Goal: Register for event/course: Sign up to attend an event or enroll in a course

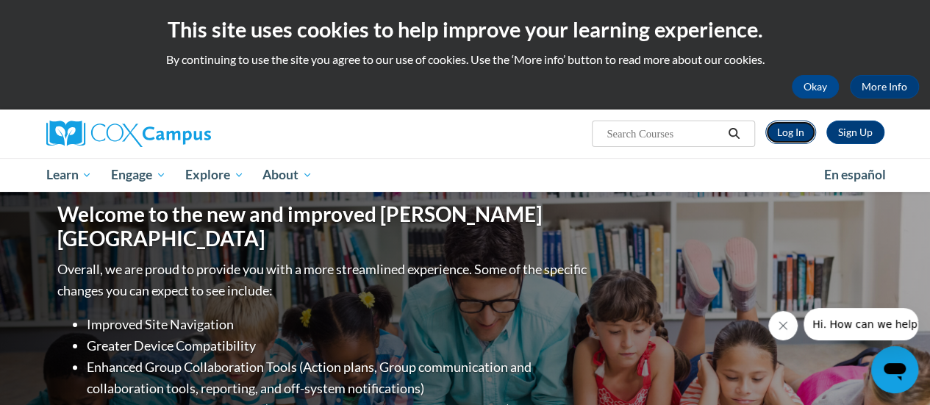
click at [786, 135] on link "Log In" at bounding box center [790, 133] width 51 height 24
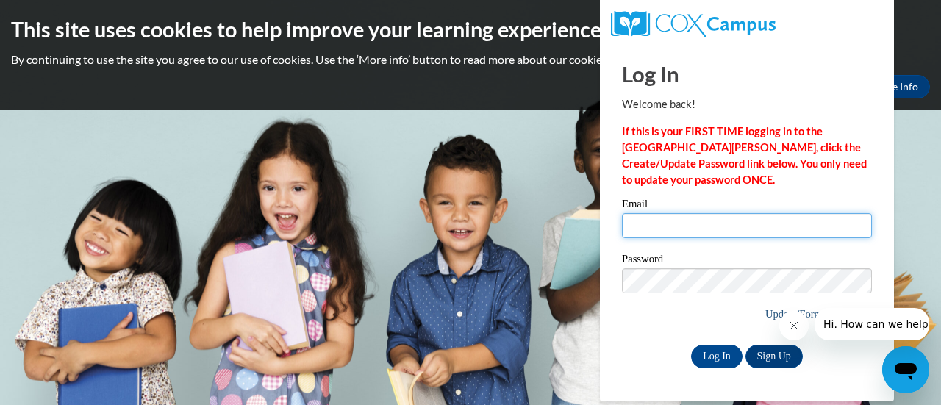
type input "[PERSON_NAME][EMAIL_ADDRESS][DOMAIN_NAME]"
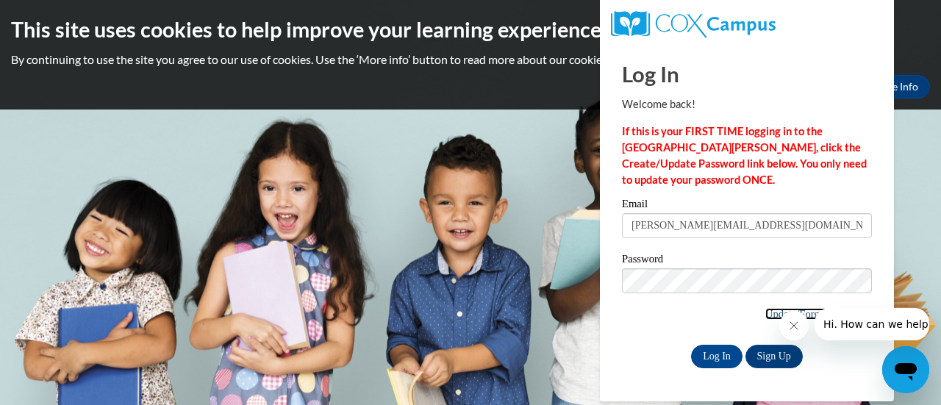
click at [765, 314] on link "Update/Forgot Password" at bounding box center [818, 314] width 107 height 12
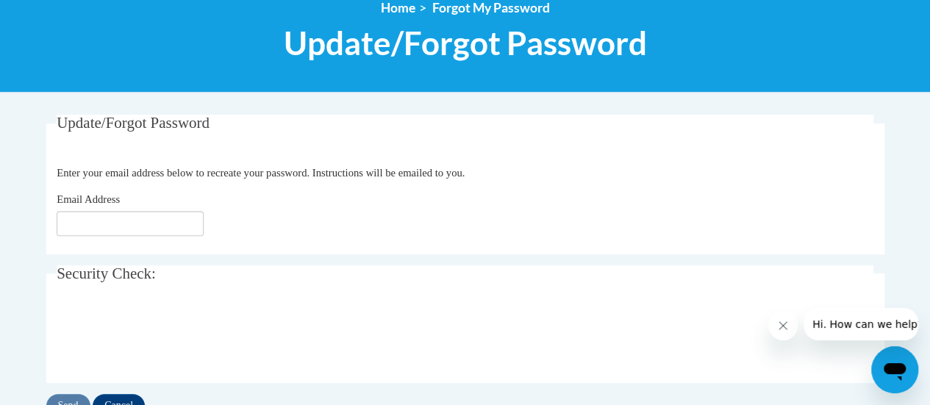
scroll to position [181, 0]
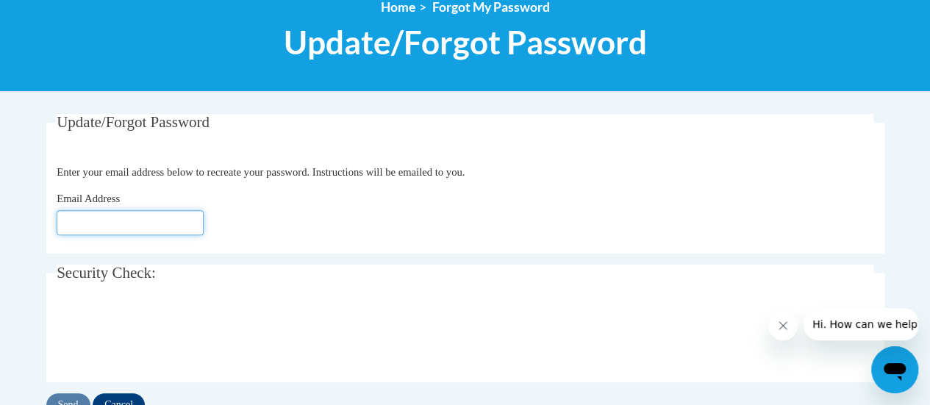
click at [91, 226] on input "Email Address" at bounding box center [130, 222] width 147 height 25
type input "stephanie.gelmi@rusd.org"
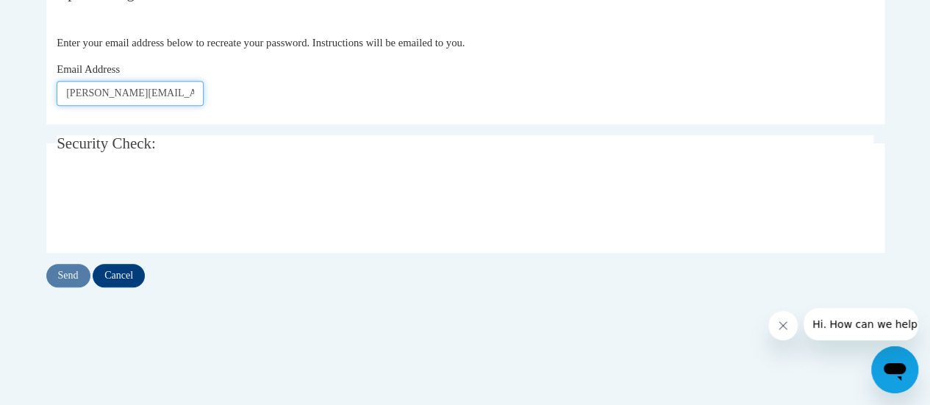
scroll to position [315, 0]
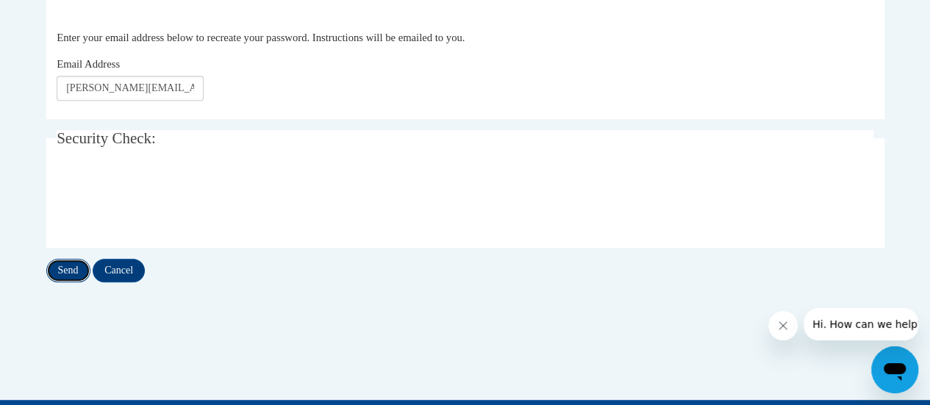
click at [68, 274] on input "Send" at bounding box center [68, 271] width 44 height 24
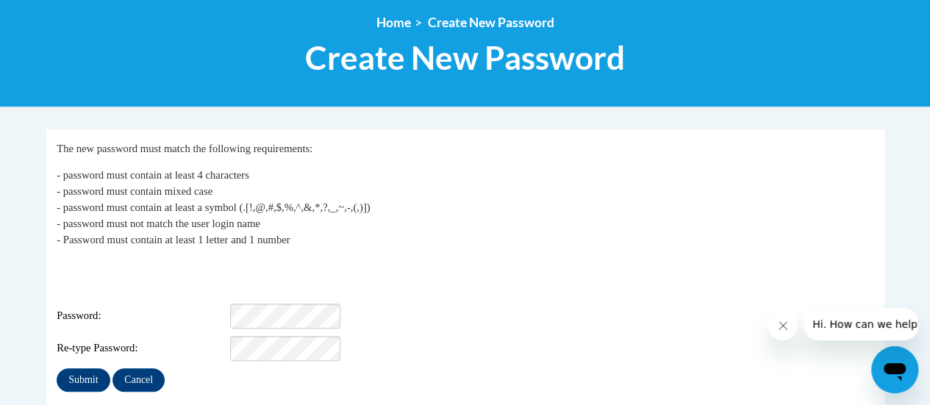
scroll to position [166, 0]
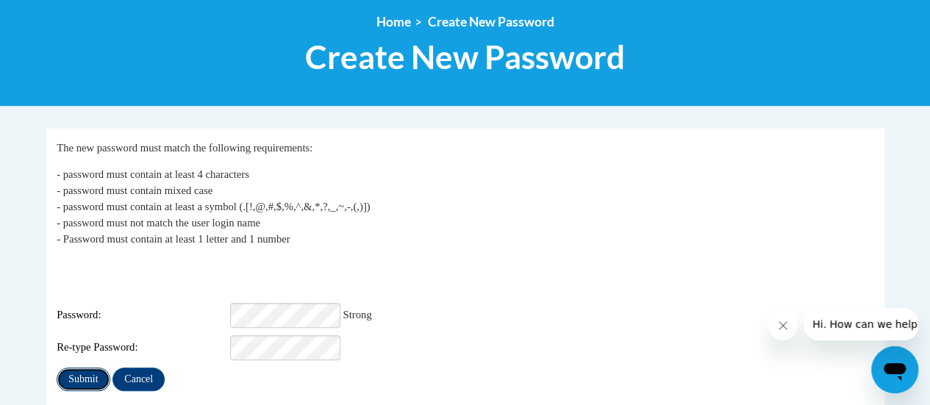
click at [78, 368] on input "Submit" at bounding box center [83, 380] width 53 height 24
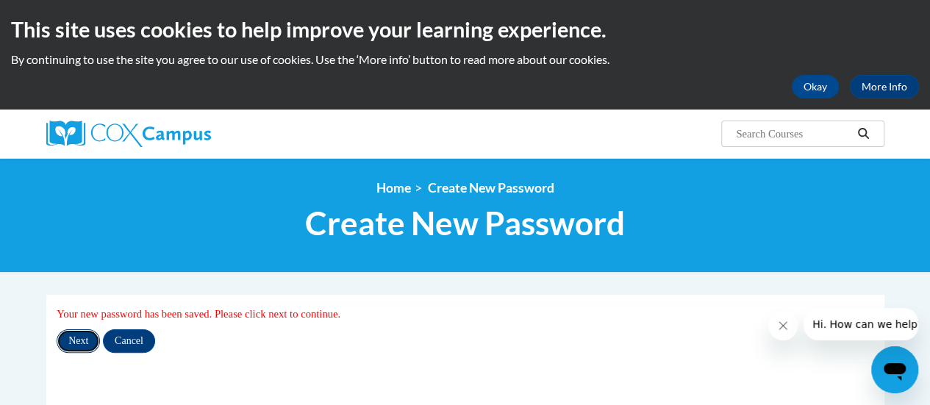
click at [71, 336] on input "Next" at bounding box center [78, 341] width 43 height 24
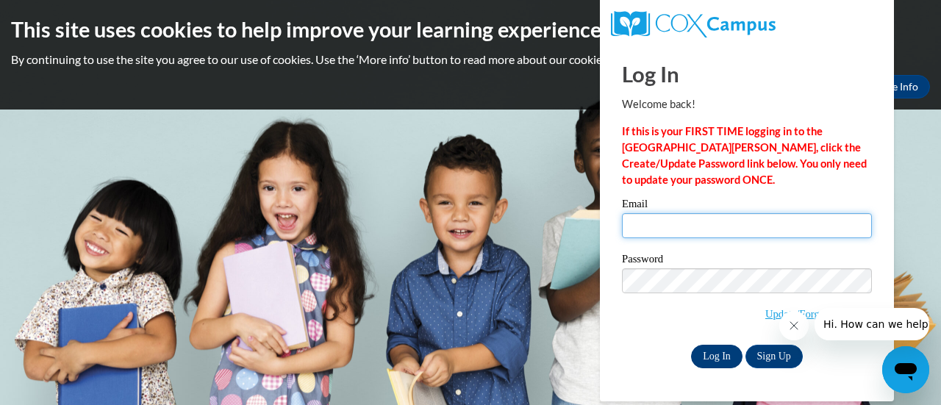
type input "[PERSON_NAME][EMAIL_ADDRESS][DOMAIN_NAME]"
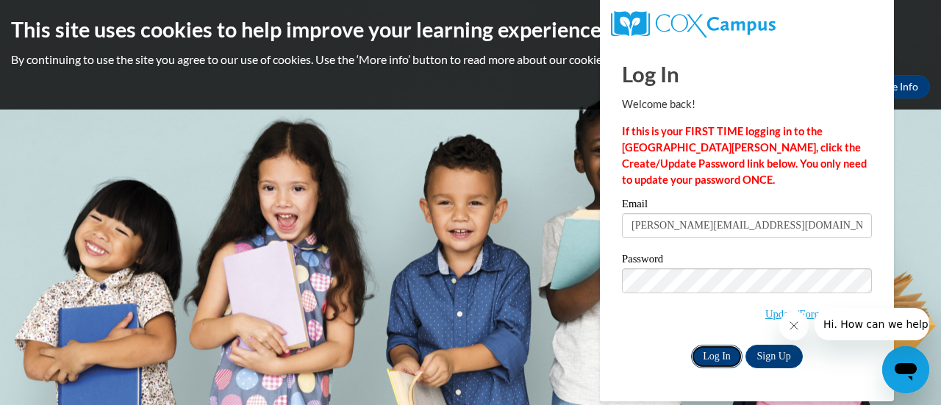
click at [719, 355] on input "Log In" at bounding box center [716, 357] width 51 height 24
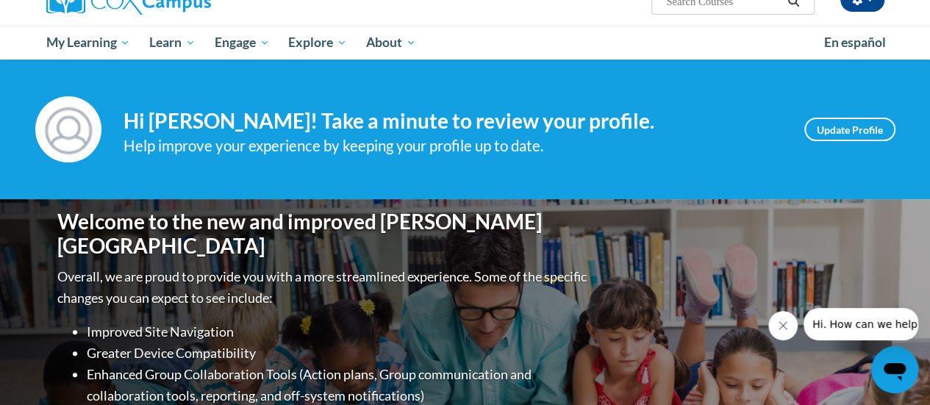
scroll to position [146, 0]
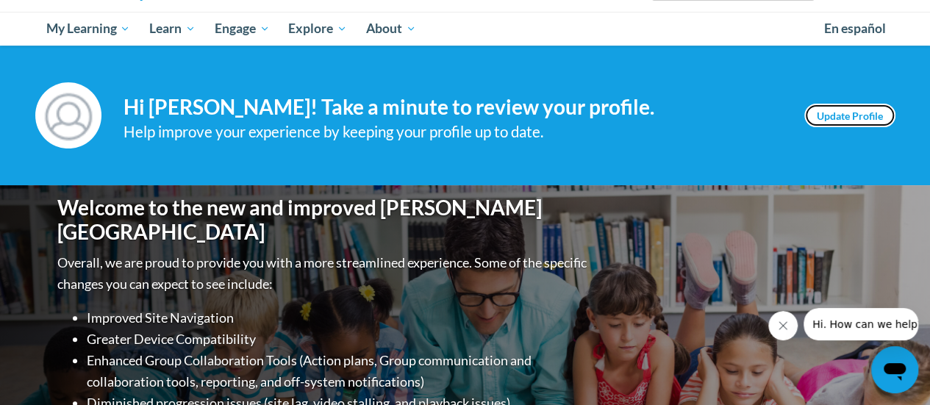
click at [831, 113] on link "Update Profile" at bounding box center [849, 116] width 91 height 24
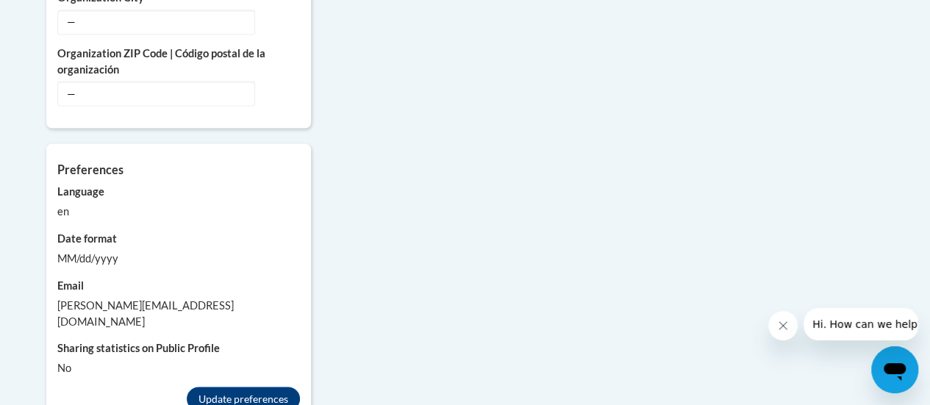
scroll to position [1319, 0]
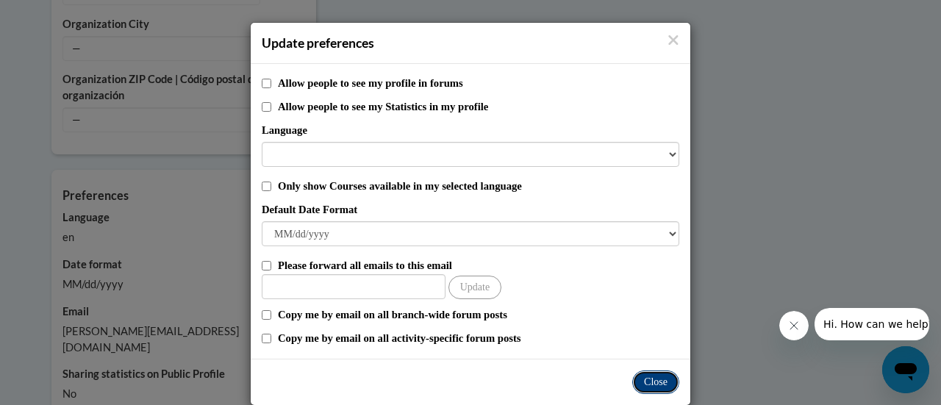
click at [651, 384] on button "Close" at bounding box center [655, 383] width 47 height 24
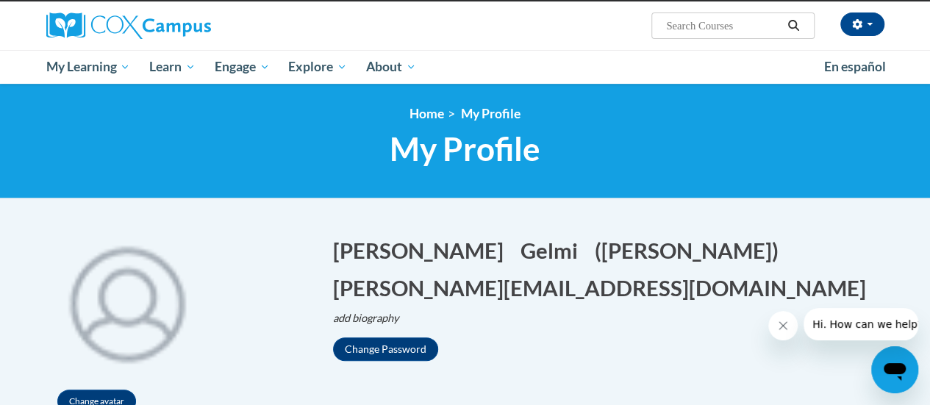
scroll to position [0, 0]
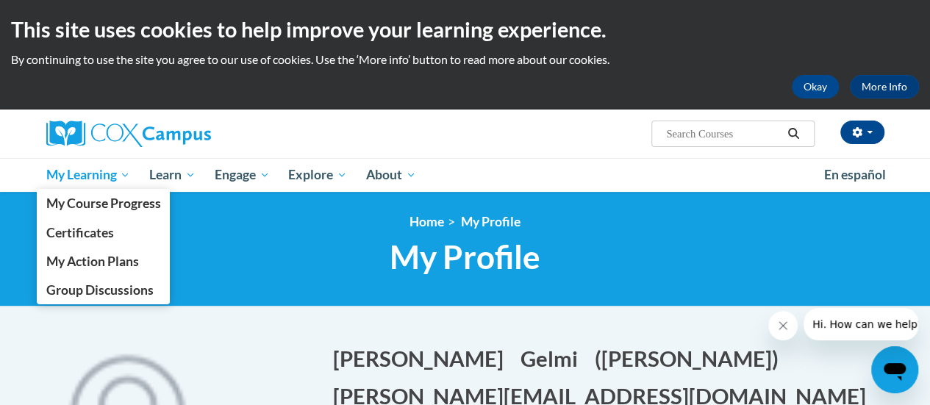
click at [87, 174] on span "My Learning" at bounding box center [88, 175] width 85 height 18
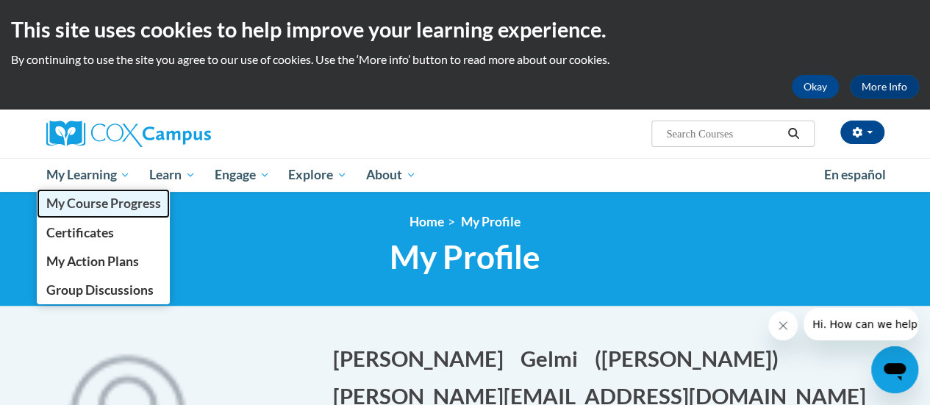
click at [107, 202] on span "My Course Progress" at bounding box center [103, 203] width 115 height 15
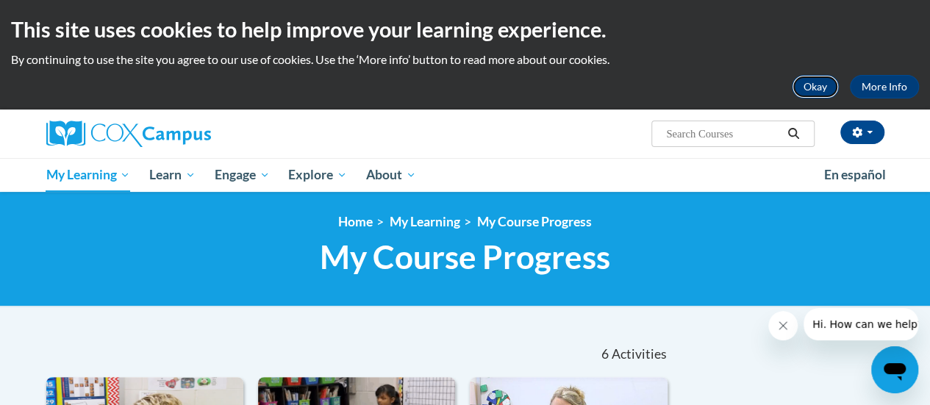
click at [812, 82] on button "Okay" at bounding box center [815, 87] width 47 height 24
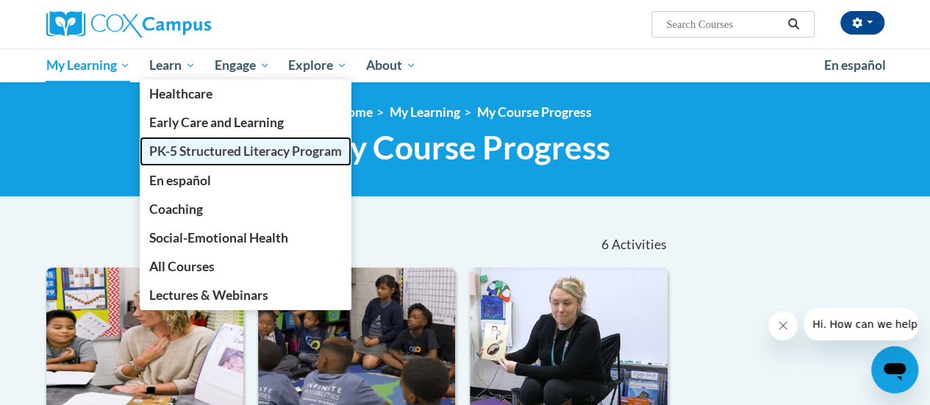
click at [181, 152] on span "PK-5 Structured Literacy Program" at bounding box center [245, 150] width 193 height 15
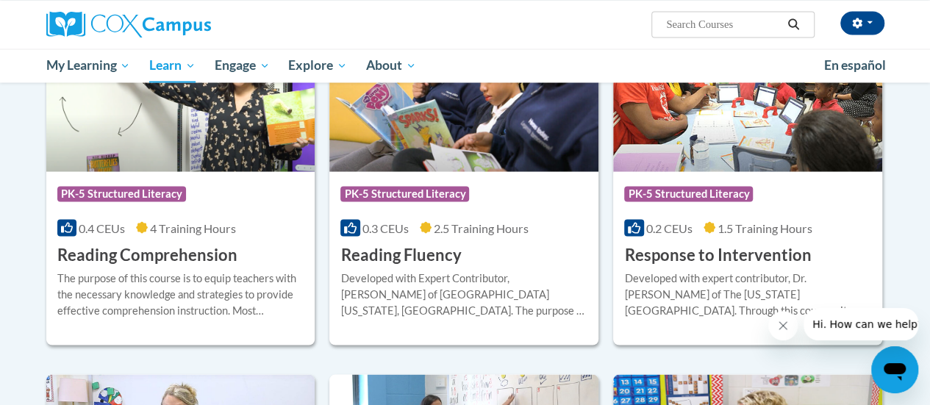
scroll to position [1311, 0]
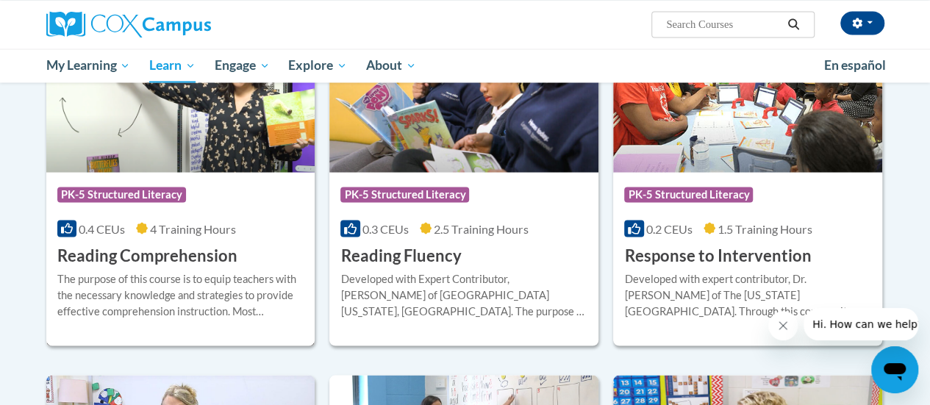
drag, startPoint x: 254, startPoint y: 199, endPoint x: 188, endPoint y: 124, distance: 100.0
click at [188, 124] on img at bounding box center [180, 97] width 269 height 150
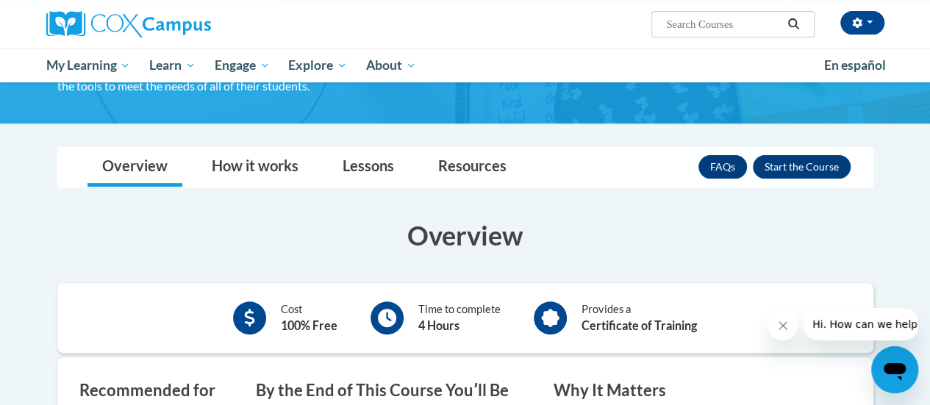
scroll to position [153, 0]
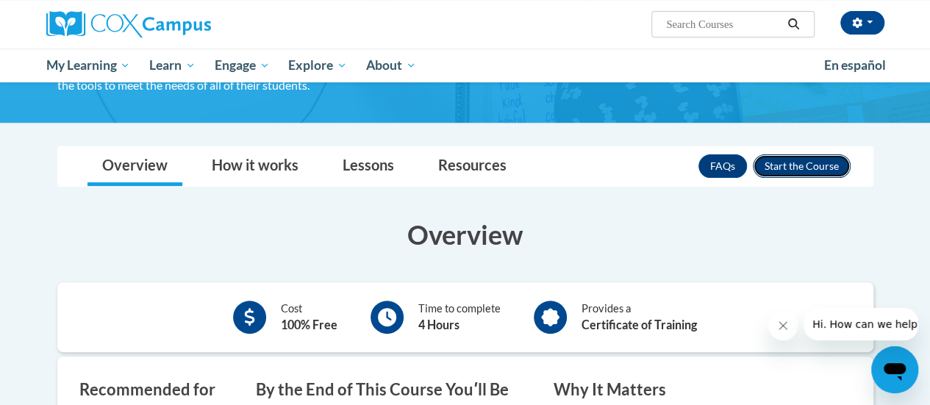
click at [778, 170] on button "Enroll" at bounding box center [802, 166] width 98 height 24
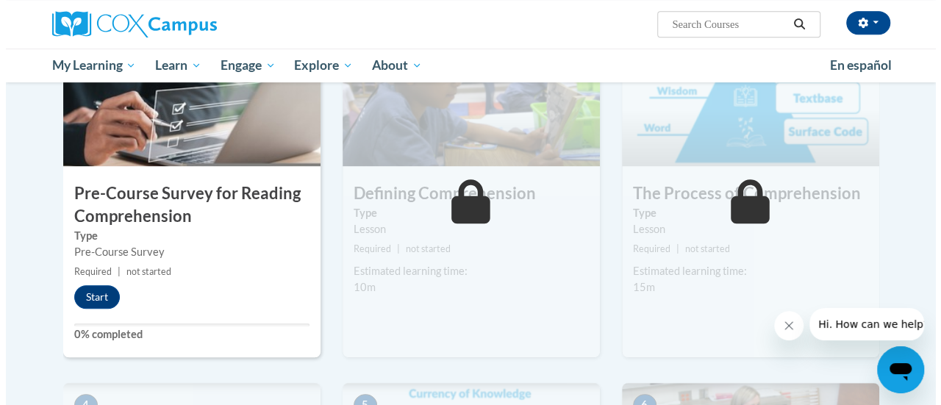
scroll to position [359, 0]
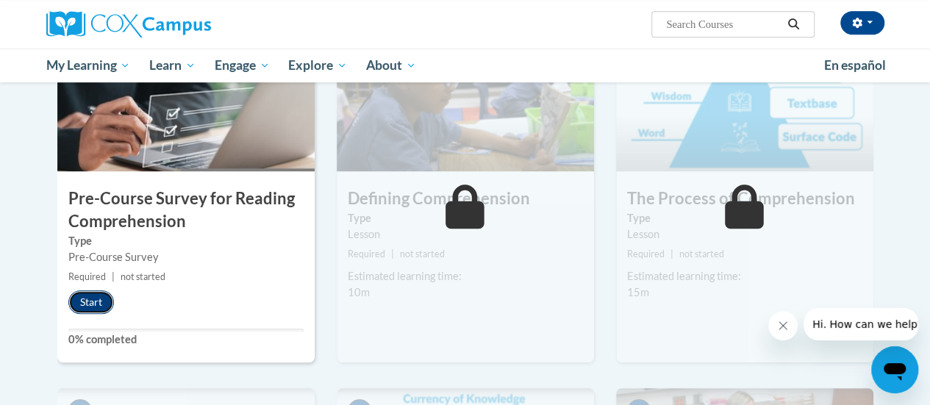
click at [85, 300] on button "Start" at bounding box center [91, 302] width 46 height 24
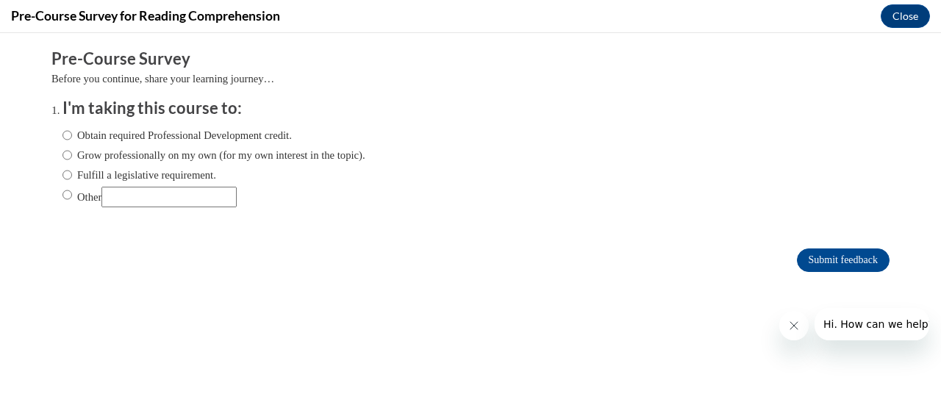
scroll to position [0, 0]
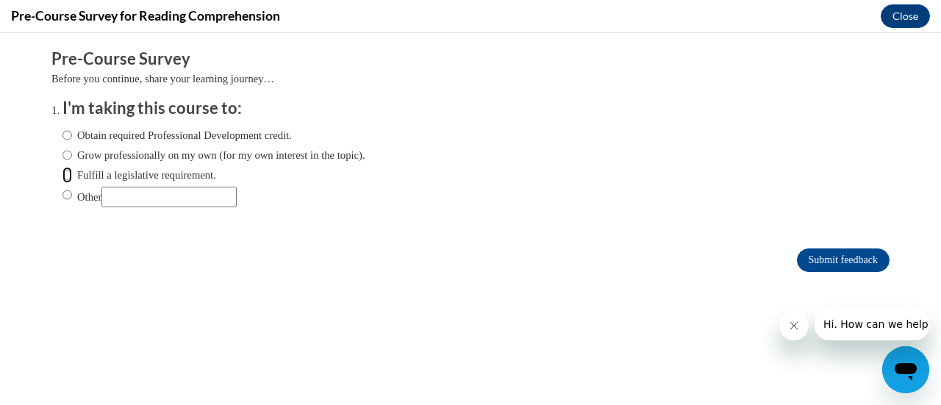
click at [62, 173] on input "Fulfill a legislative requirement." at bounding box center [67, 175] width 10 height 16
radio input "true"
click at [803, 261] on input "Submit feedback" at bounding box center [843, 260] width 93 height 24
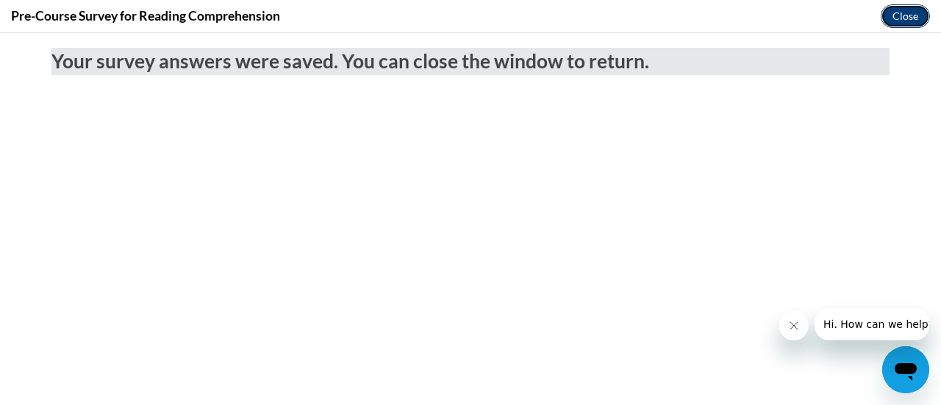
click at [895, 14] on button "Close" at bounding box center [905, 16] width 49 height 24
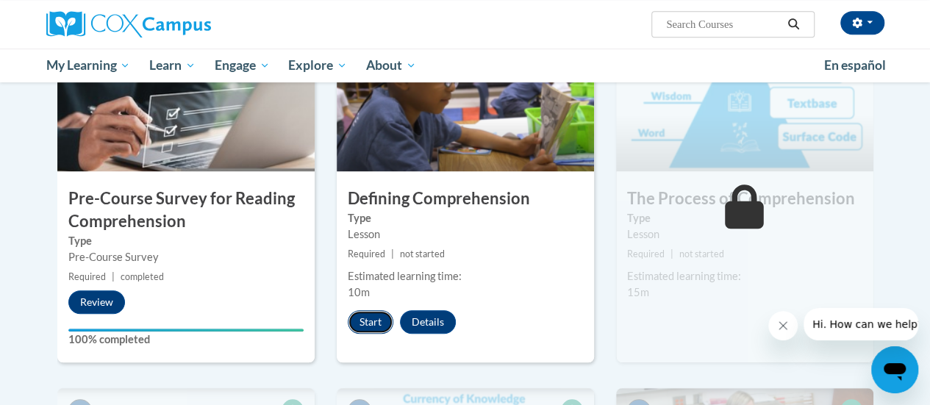
click at [368, 326] on button "Start" at bounding box center [371, 322] width 46 height 24
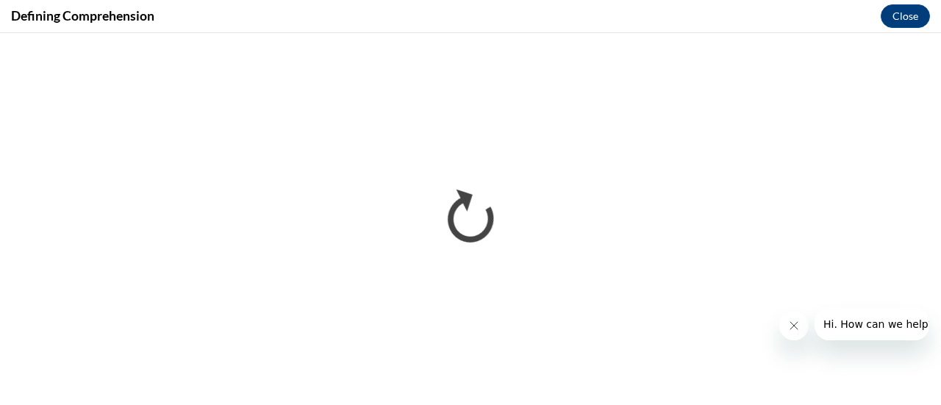
drag, startPoint x: 869, startPoint y: 340, endPoint x: 939, endPoint y: -60, distance: 406.1
click html "Hi. How can we help?"
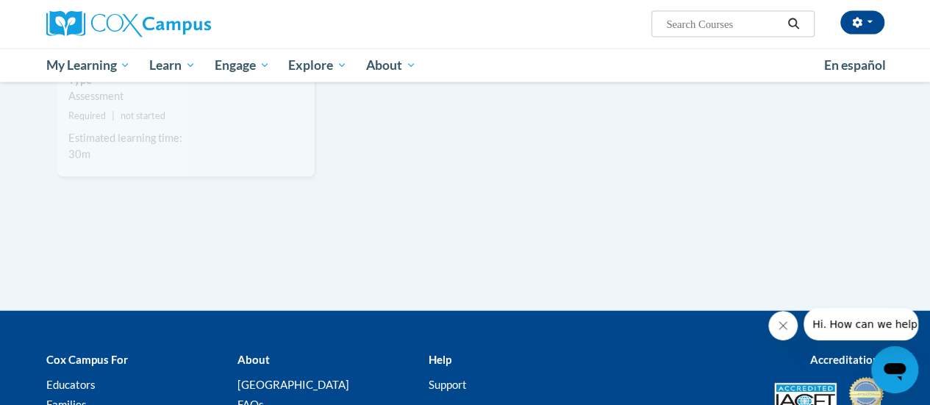
scroll to position [1623, 0]
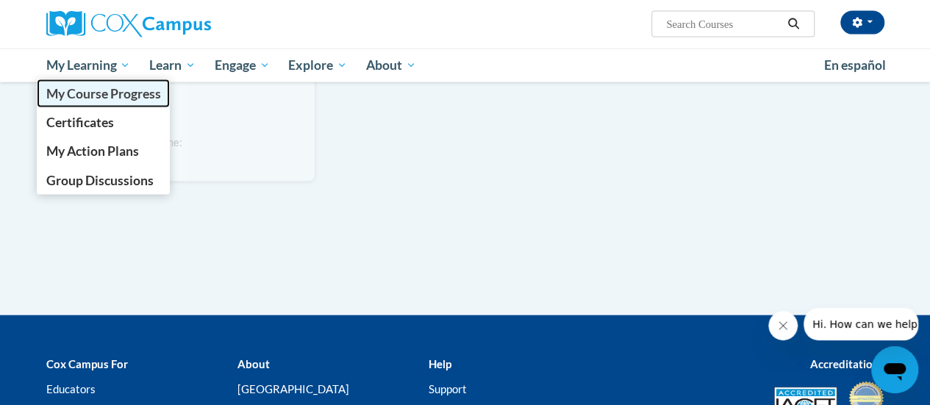
click at [81, 95] on span "My Course Progress" at bounding box center [103, 93] width 115 height 15
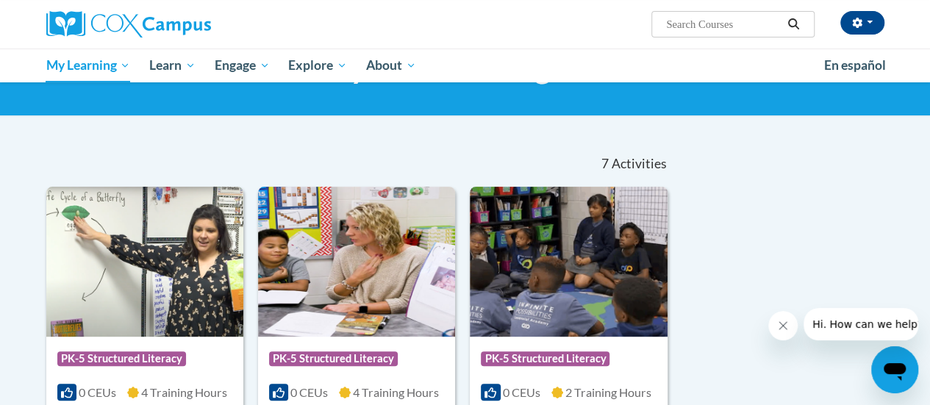
scroll to position [80, 0]
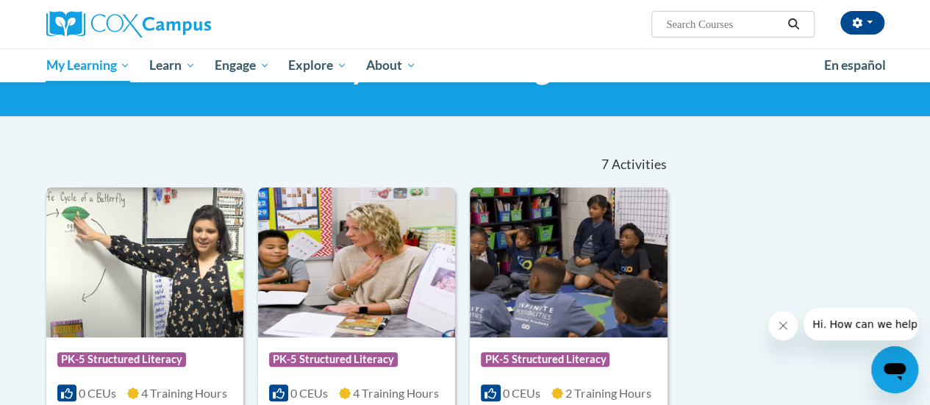
click at [123, 234] on img at bounding box center [144, 262] width 197 height 150
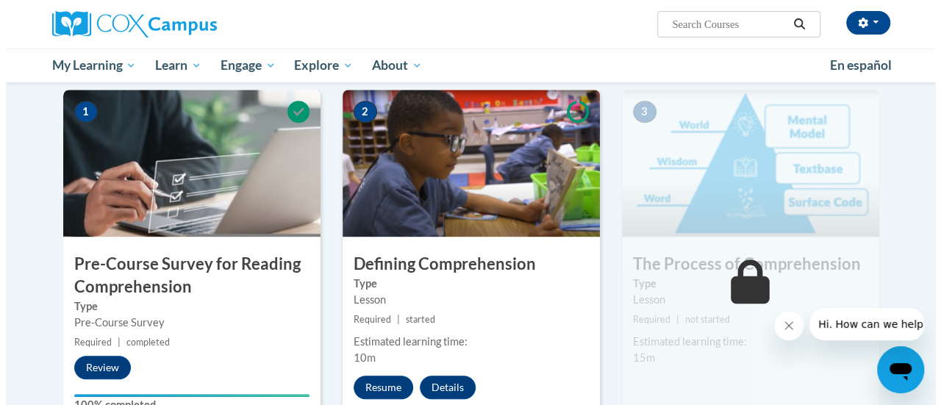
scroll to position [301, 0]
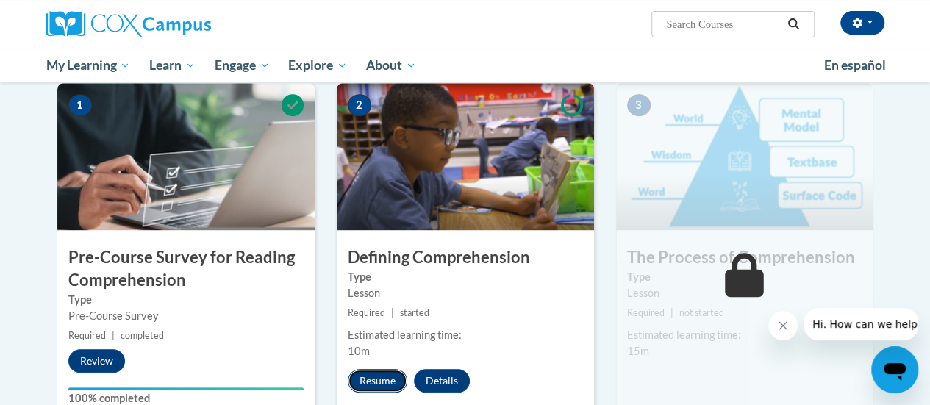
click at [373, 376] on button "Resume" at bounding box center [378, 381] width 60 height 24
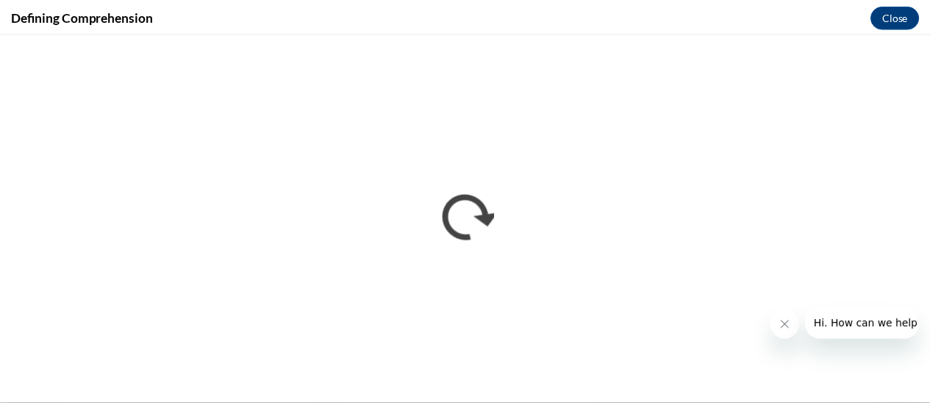
scroll to position [0, 0]
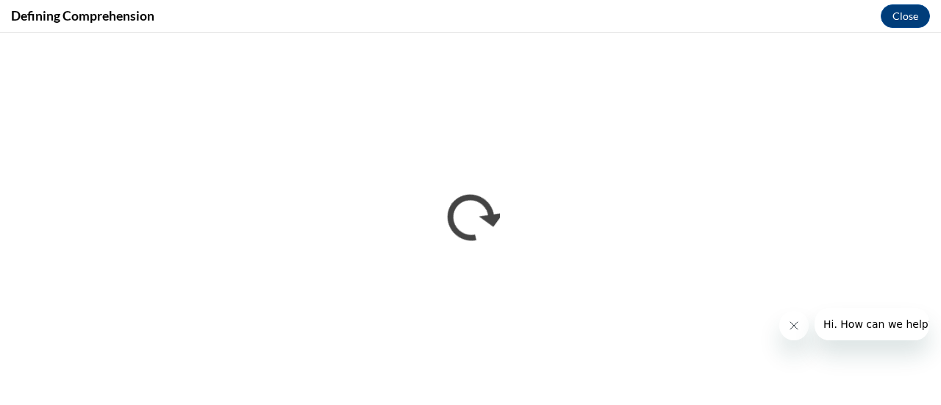
click at [784, 326] on button "Close message from company" at bounding box center [792, 325] width 29 height 29
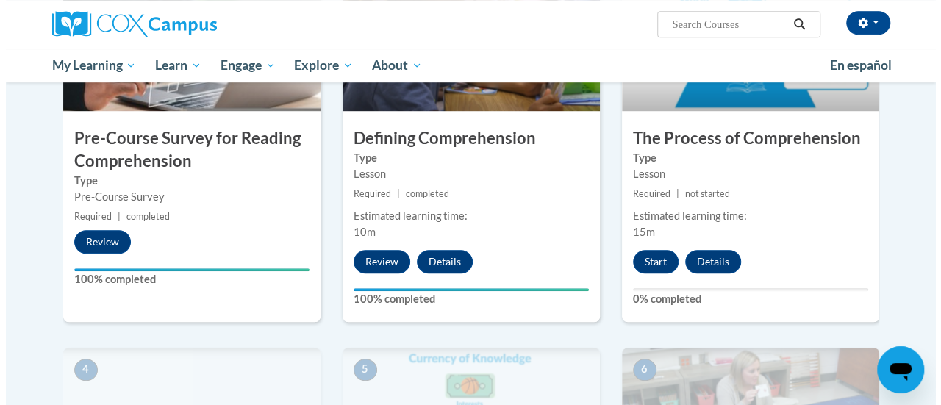
scroll to position [420, 0]
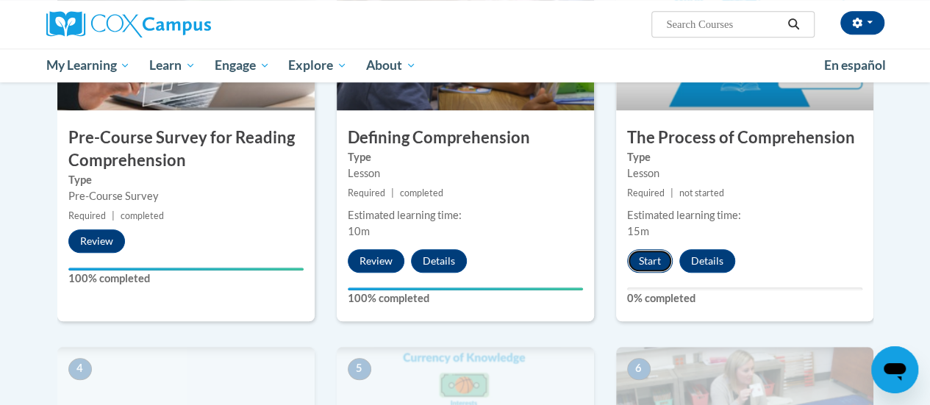
click at [639, 260] on button "Start" at bounding box center [650, 261] width 46 height 24
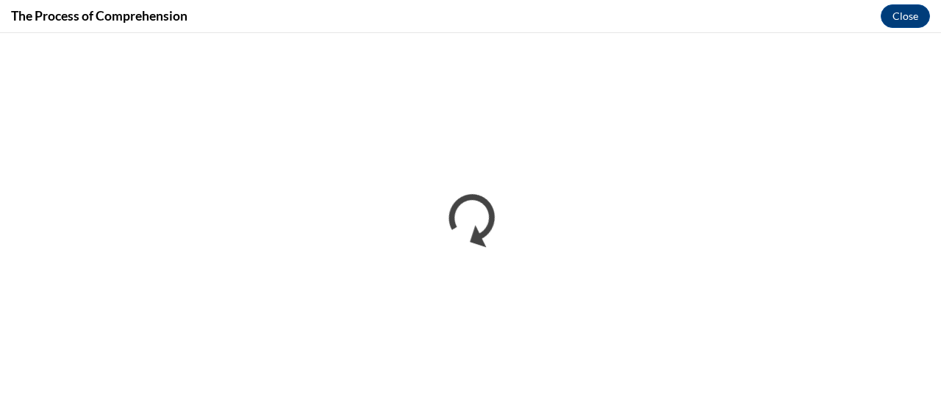
scroll to position [0, 0]
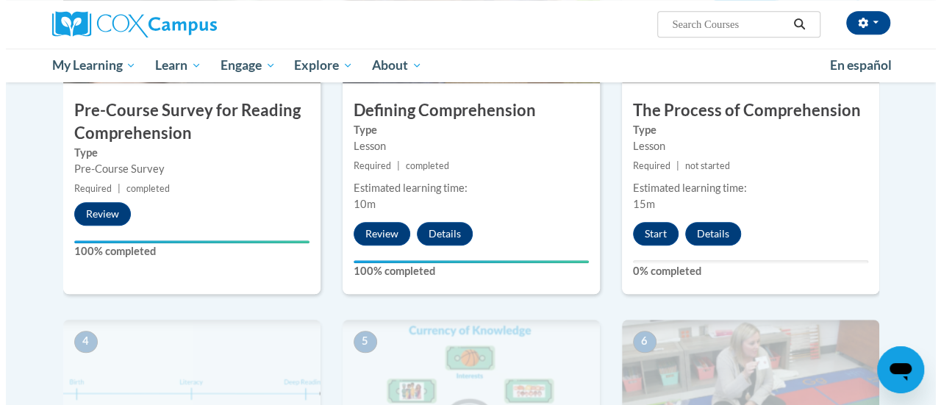
scroll to position [448, 0]
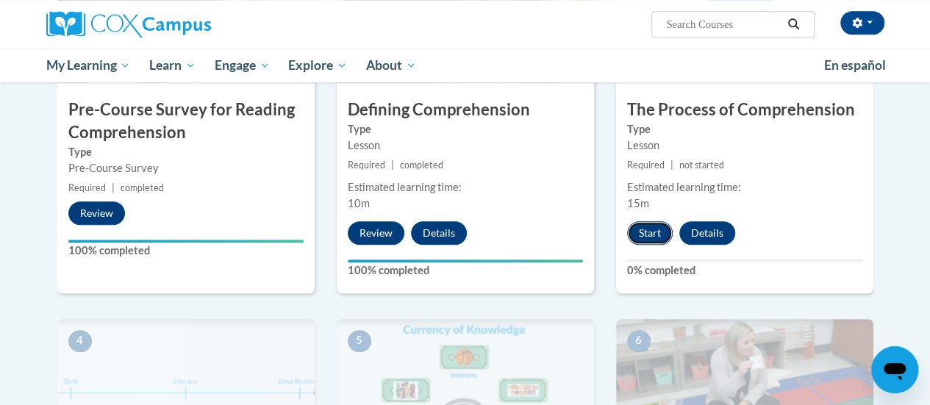
click at [641, 221] on button "Start" at bounding box center [650, 233] width 46 height 24
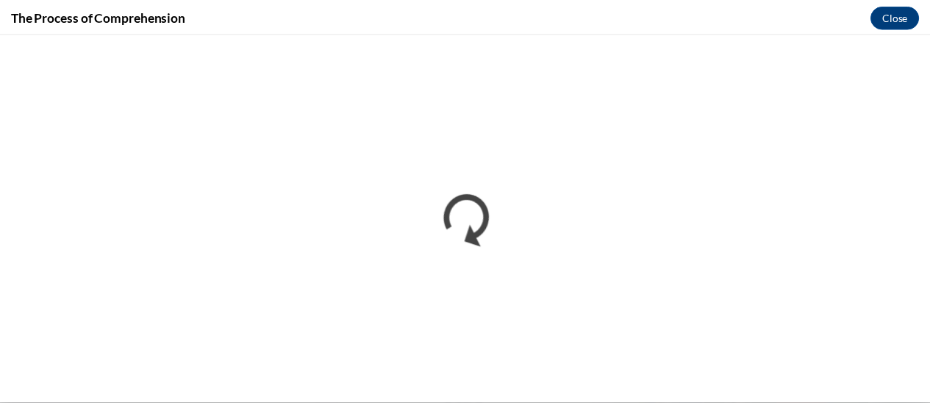
scroll to position [0, 0]
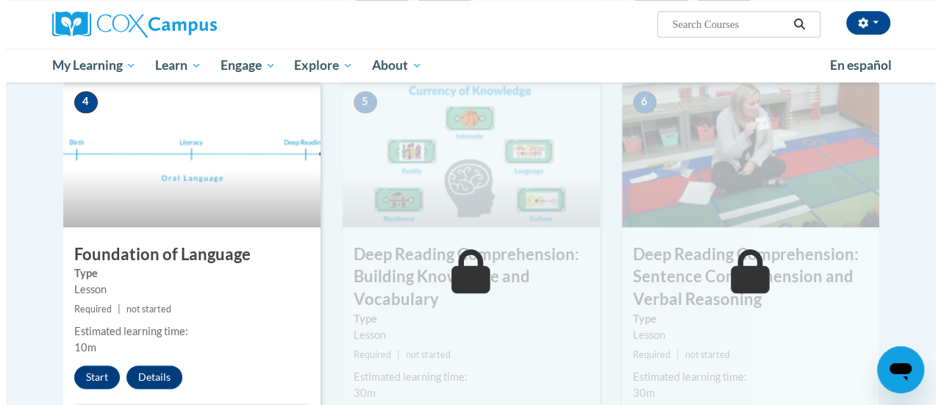
scroll to position [690, 0]
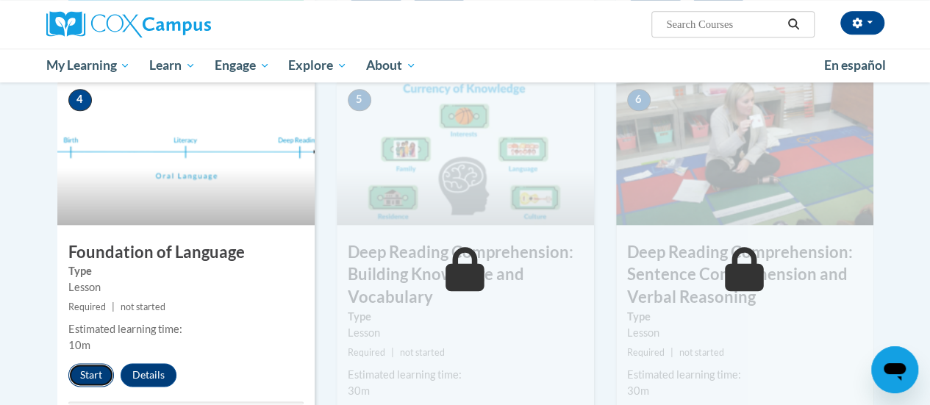
click at [91, 371] on button "Start" at bounding box center [91, 375] width 46 height 24
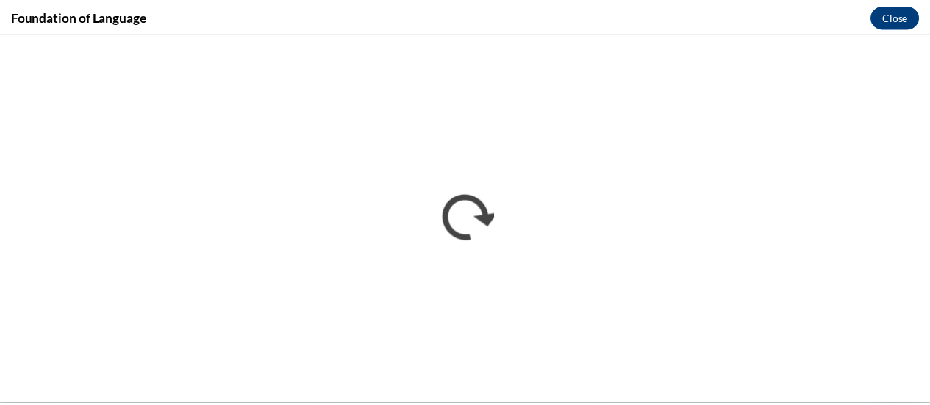
scroll to position [0, 0]
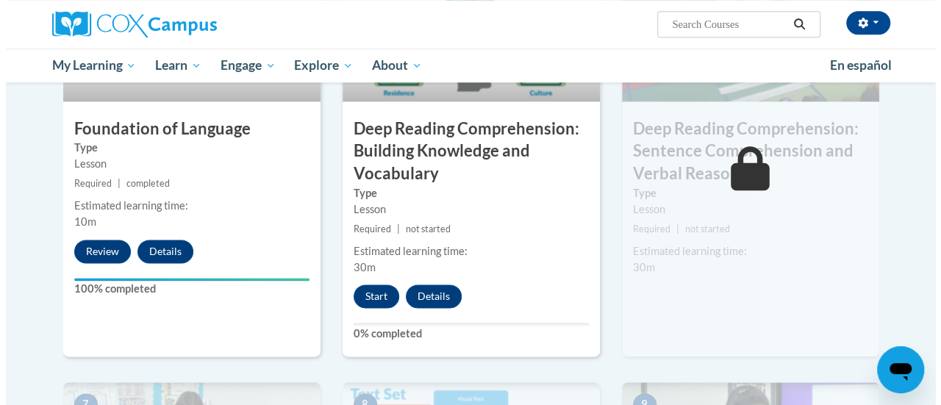
scroll to position [812, 0]
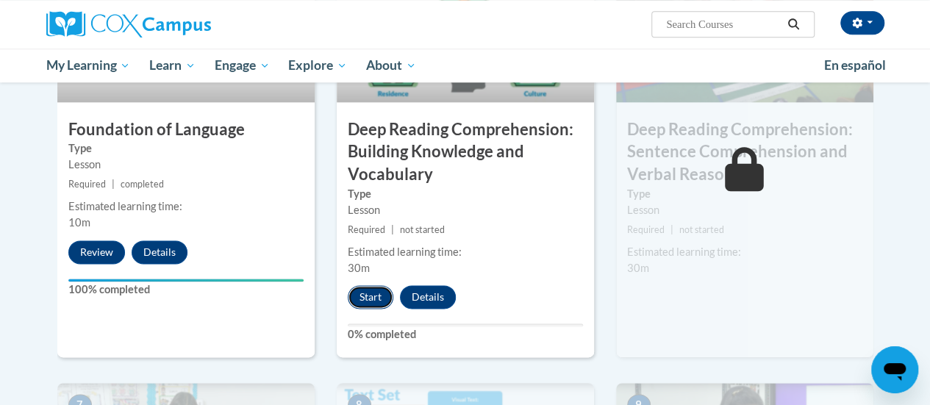
click at [360, 300] on button "Start" at bounding box center [371, 297] width 46 height 24
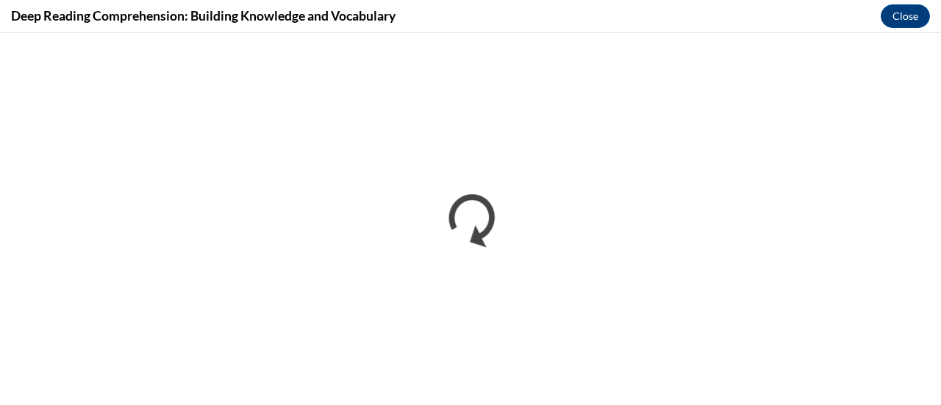
scroll to position [0, 0]
